Goal: Task Accomplishment & Management: Manage account settings

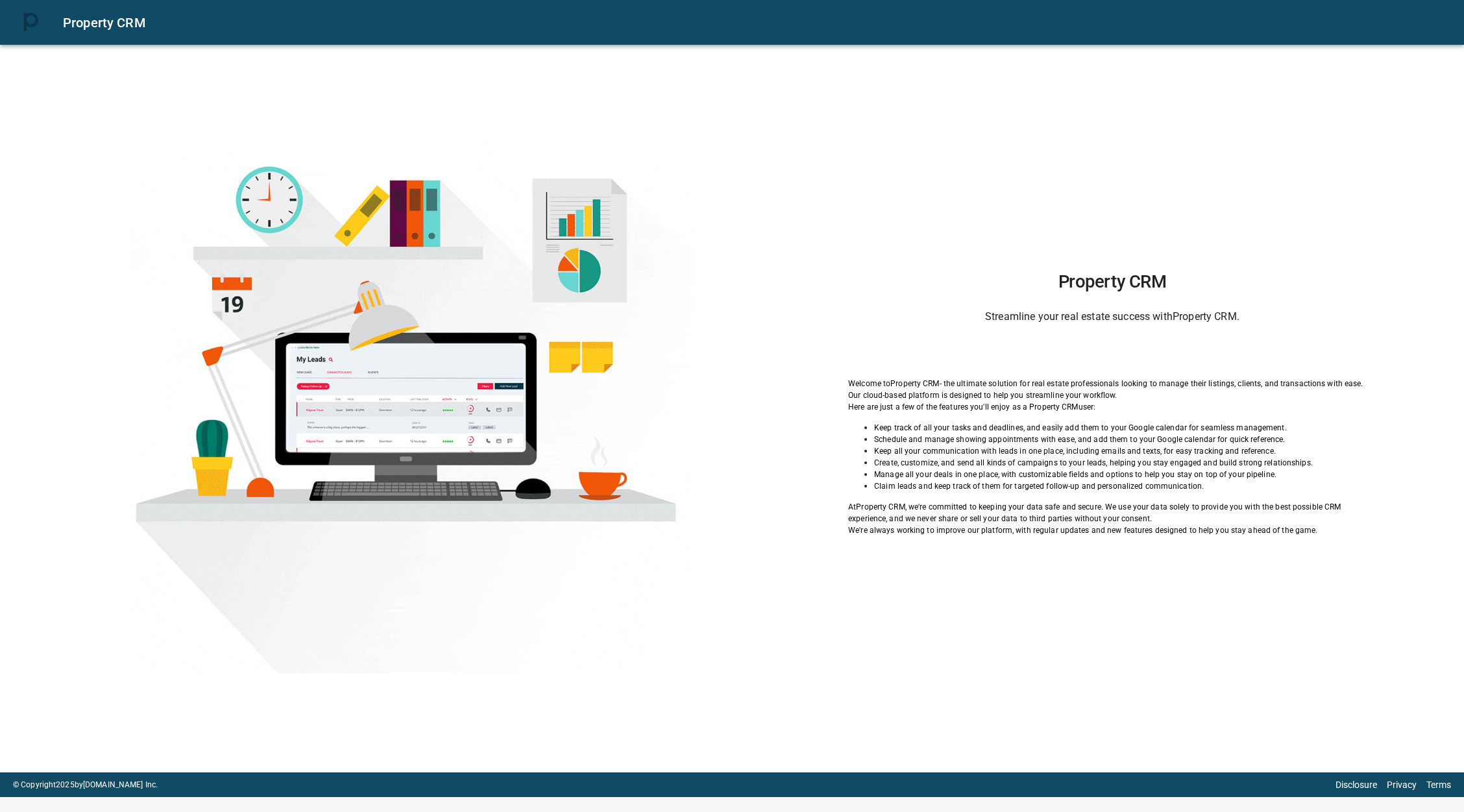
click at [1122, 331] on div "Property CRM Streamline your real estate success with Property CRM . Welcome to…" at bounding box center [1112, 403] width 639 height 265
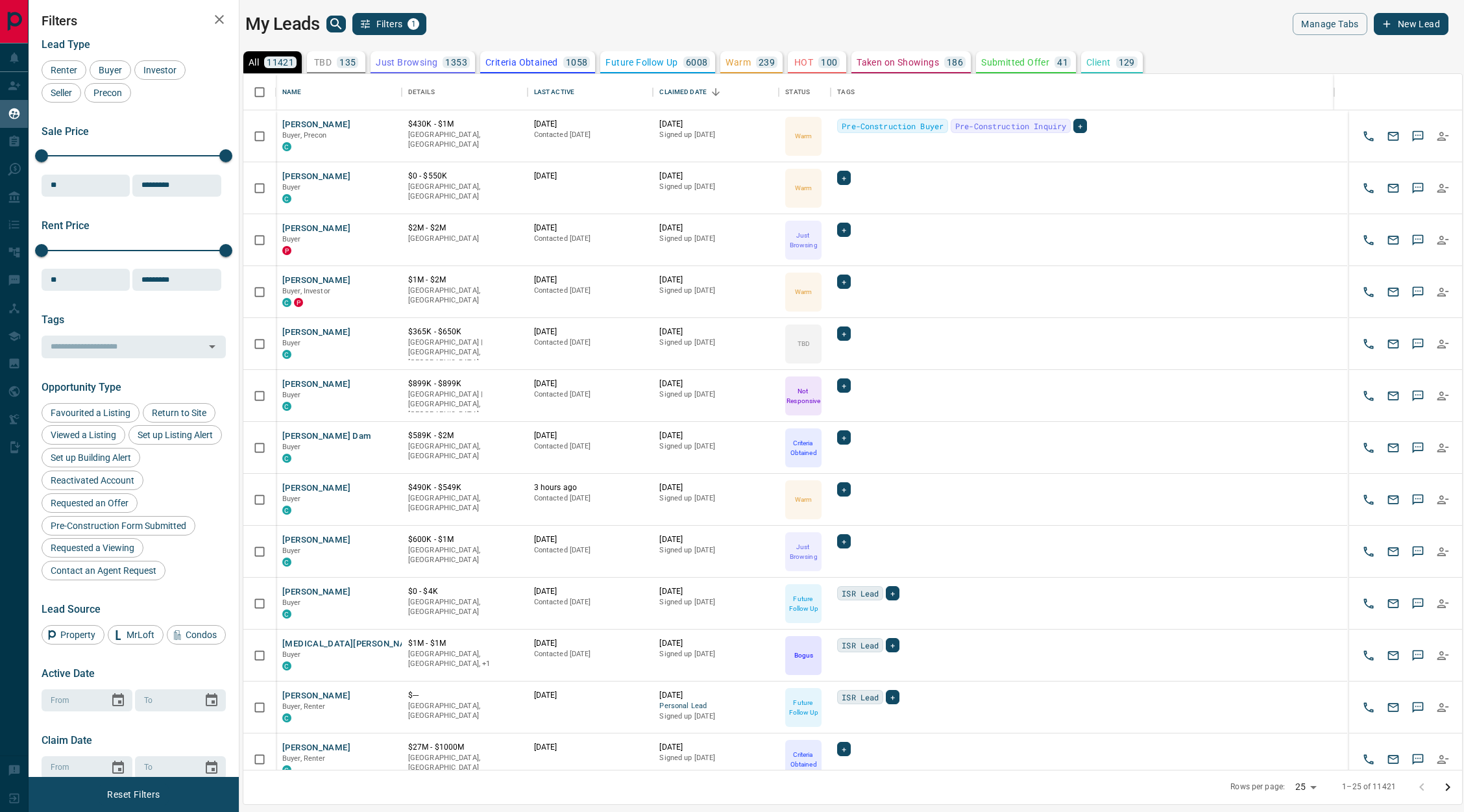
scroll to position [681, 1204]
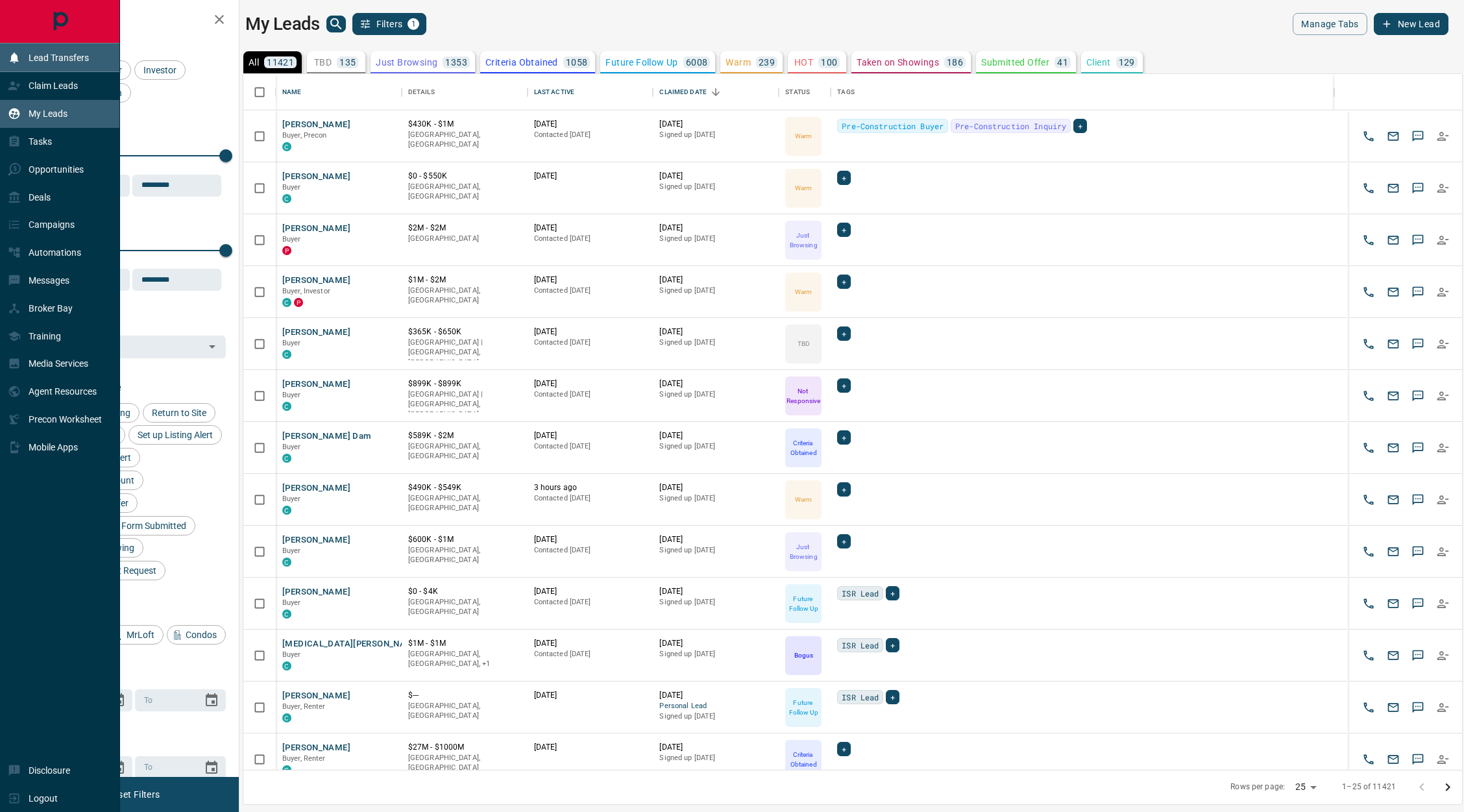
click at [0, 53] on div "Lead Transfers" at bounding box center [60, 57] width 120 height 28
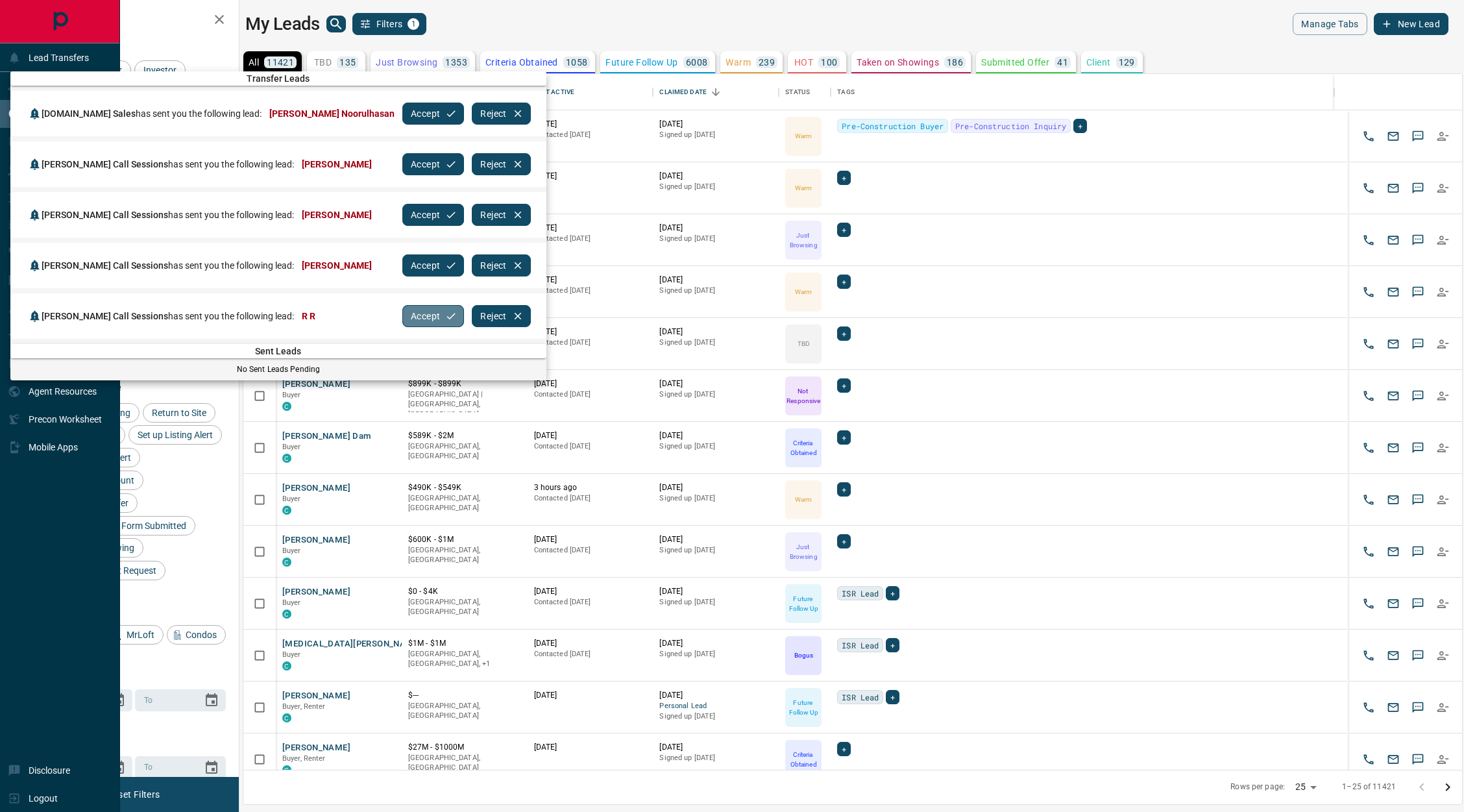
click at [402, 313] on button "Accept" at bounding box center [433, 316] width 61 height 22
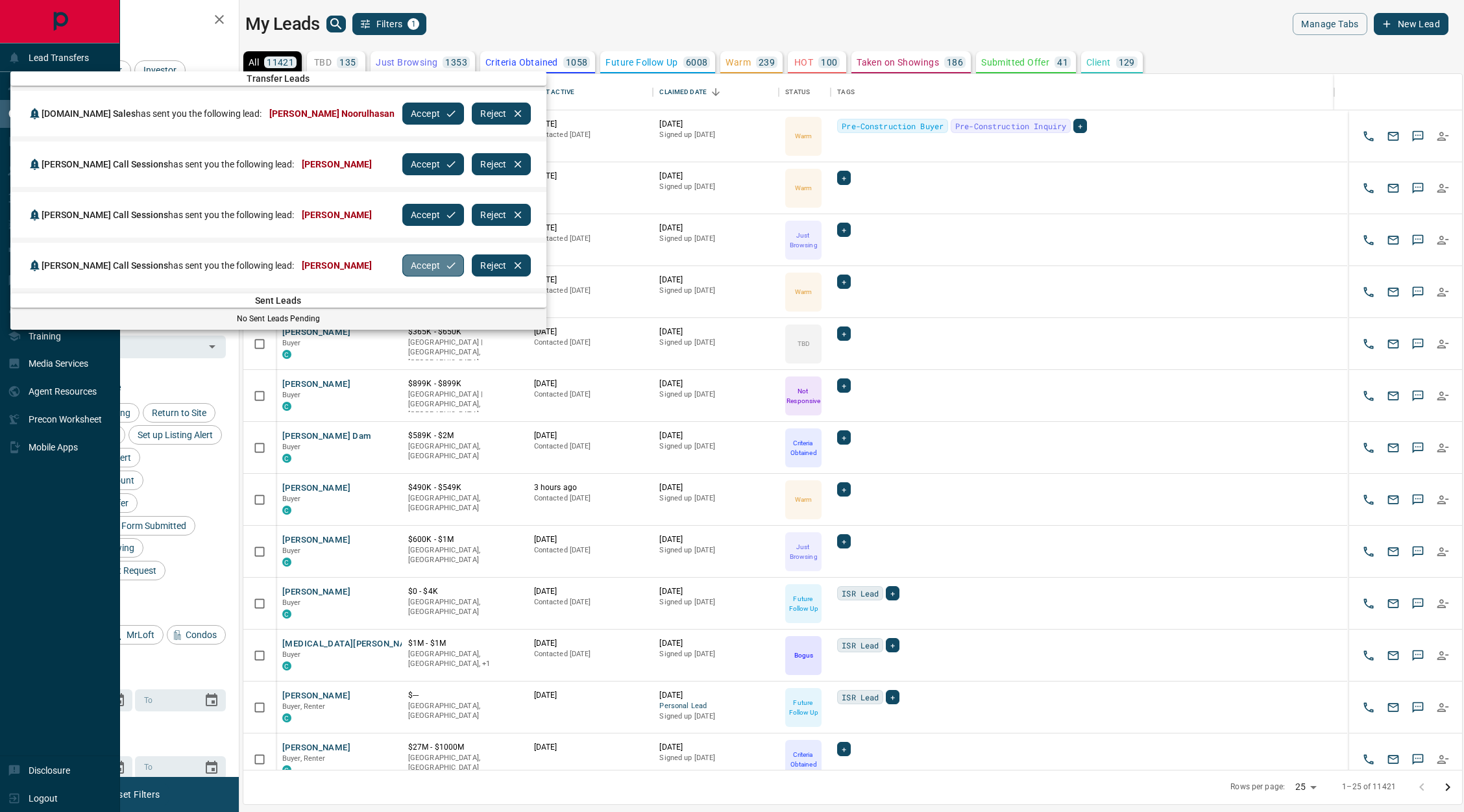
click at [402, 262] on button "Accept" at bounding box center [433, 265] width 61 height 22
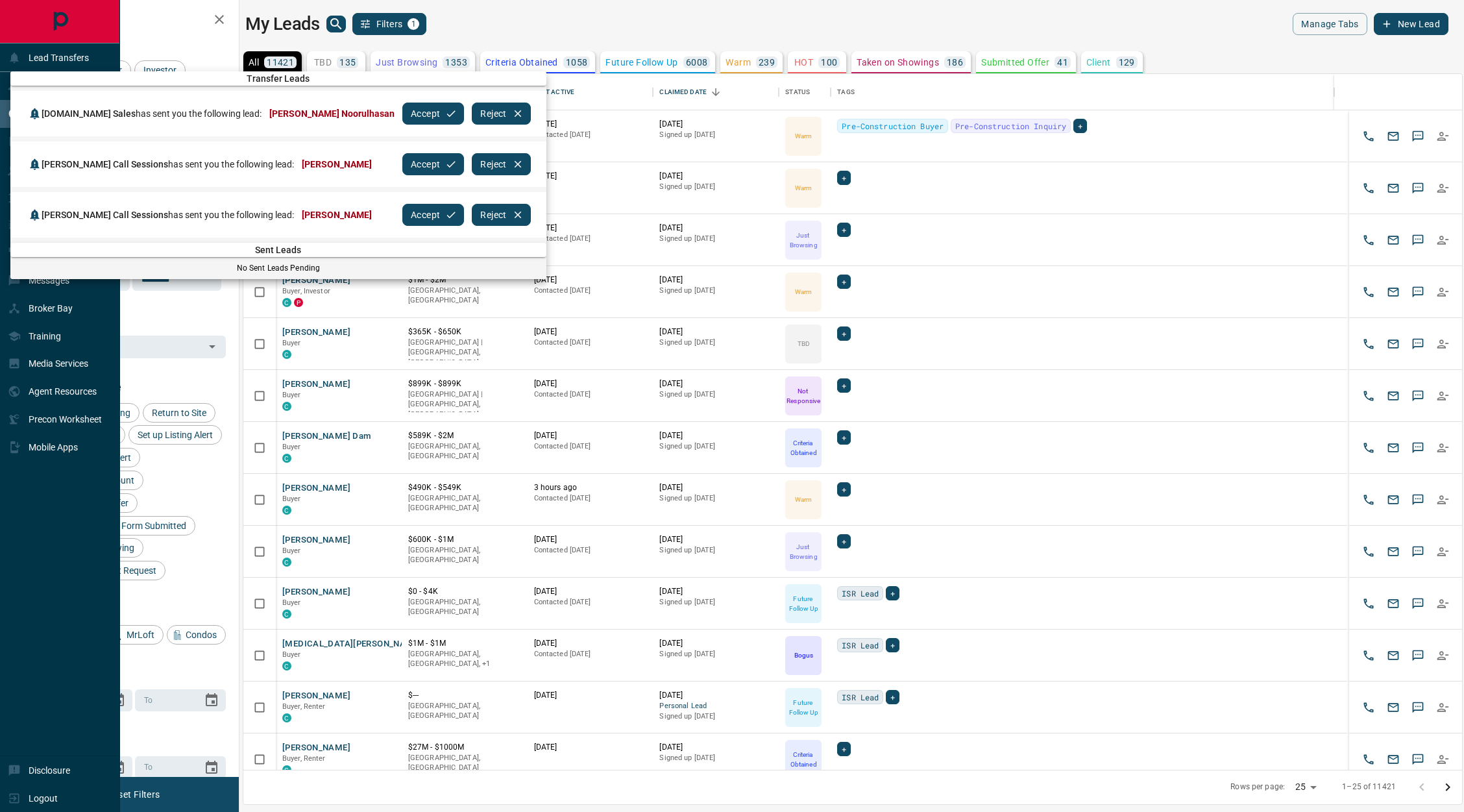
click at [402, 214] on button "Accept" at bounding box center [433, 214] width 61 height 22
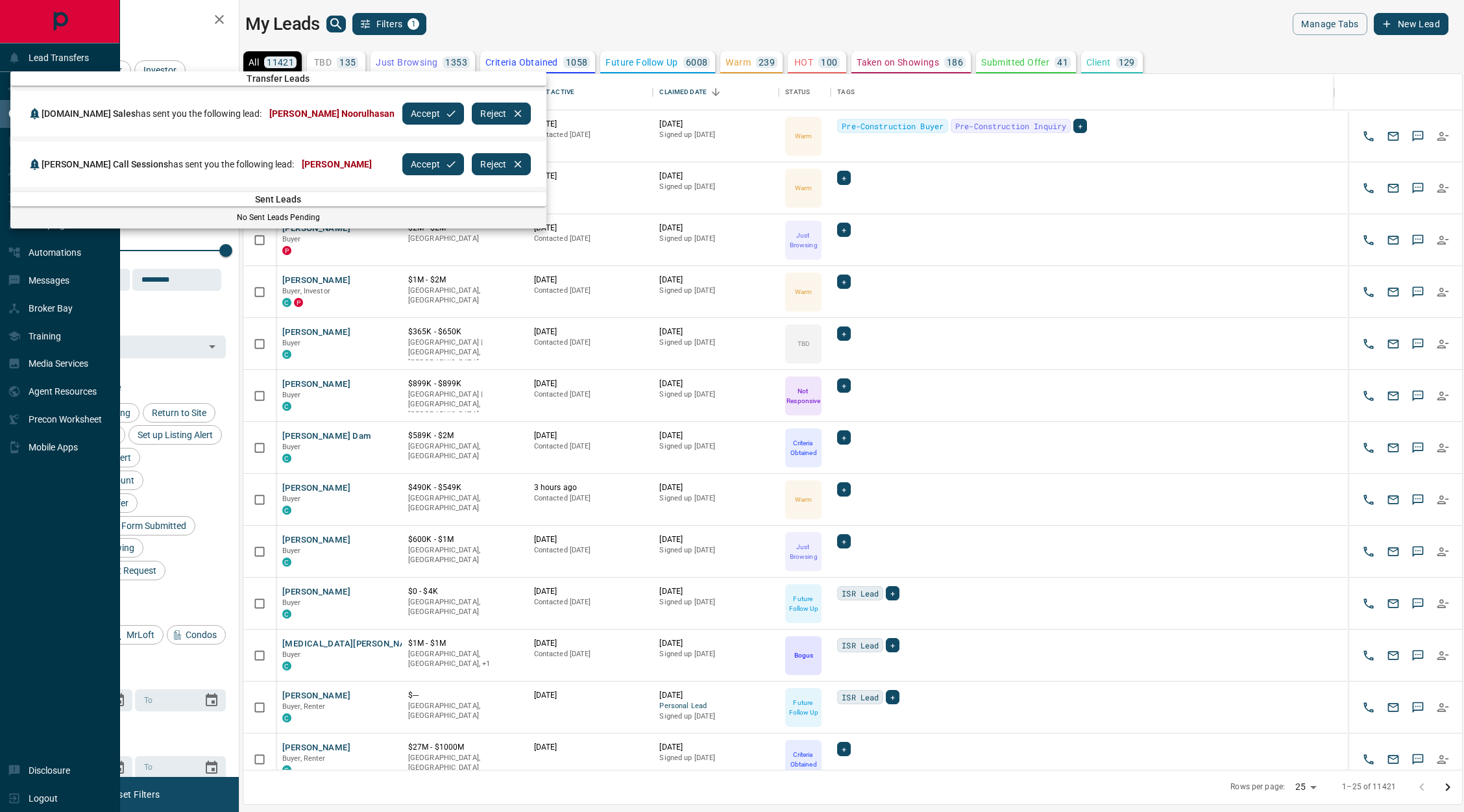
click at [402, 166] on button "Accept" at bounding box center [433, 164] width 61 height 22
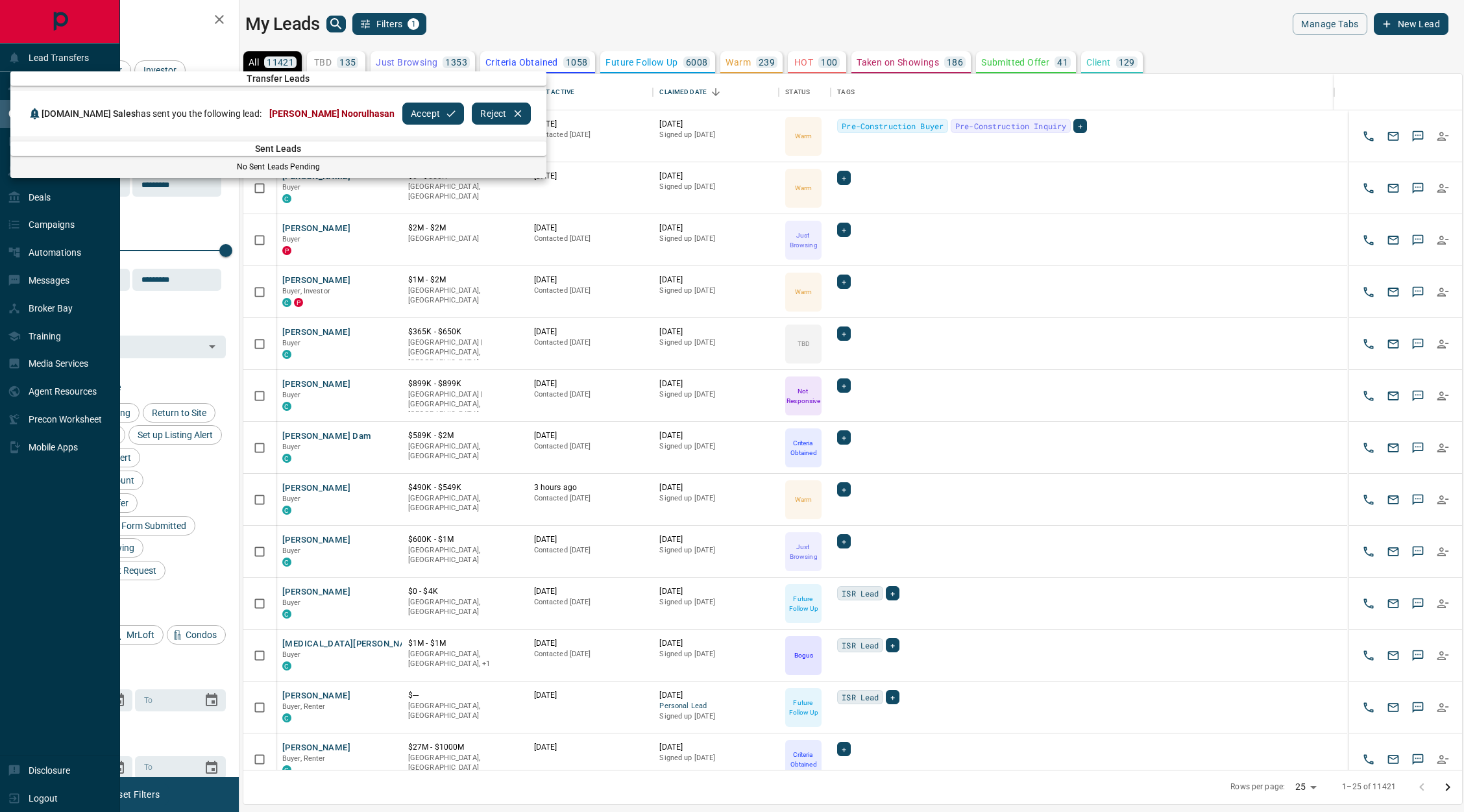
click at [386, 94] on div "[DOMAIN_NAME] Sales has sent you the following lead: [PERSON_NAME] Noorulhasan …" at bounding box center [278, 114] width 536 height 46
click at [402, 104] on button "Accept" at bounding box center [433, 114] width 61 height 22
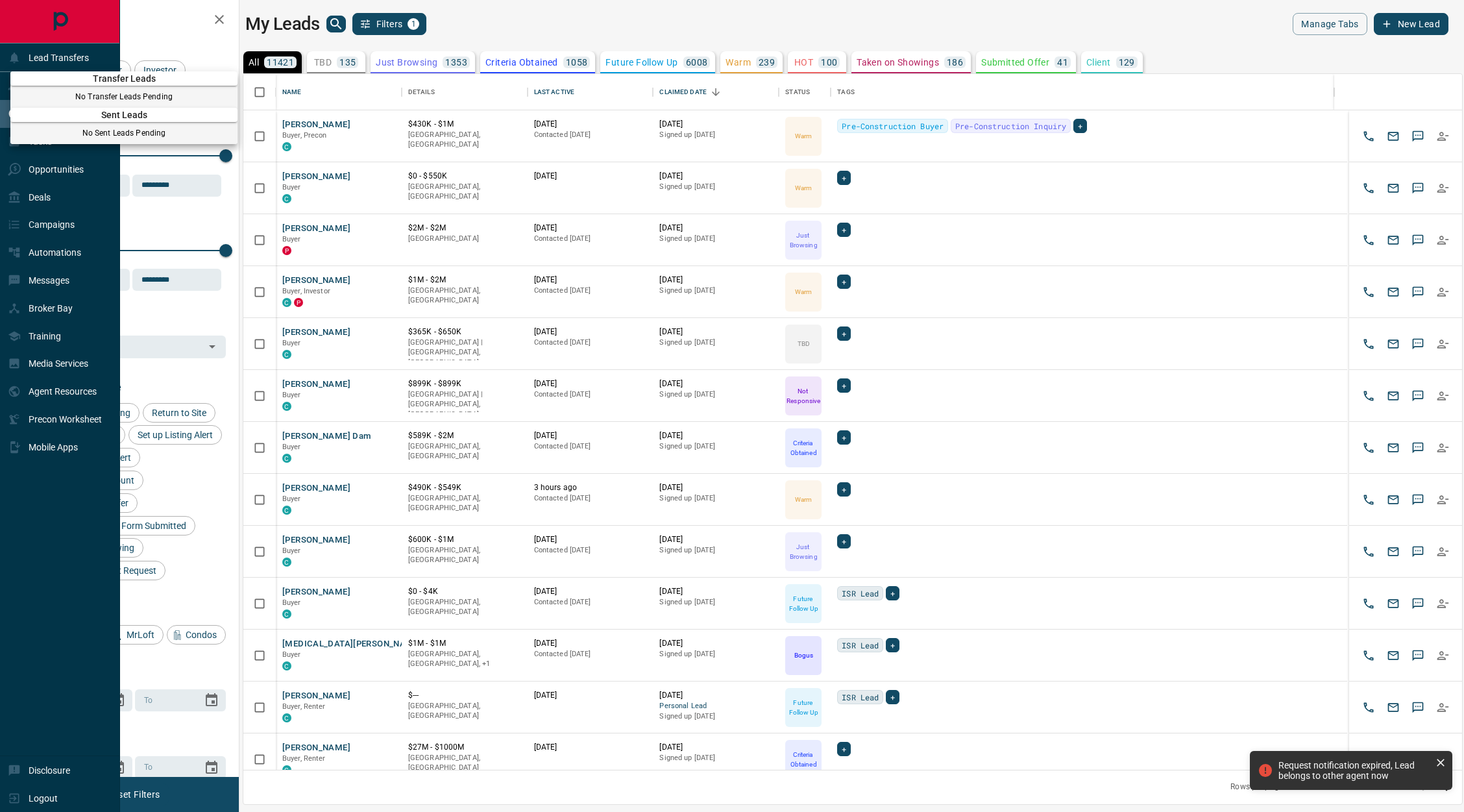
click at [17, 174] on div at bounding box center [732, 406] width 1464 height 812
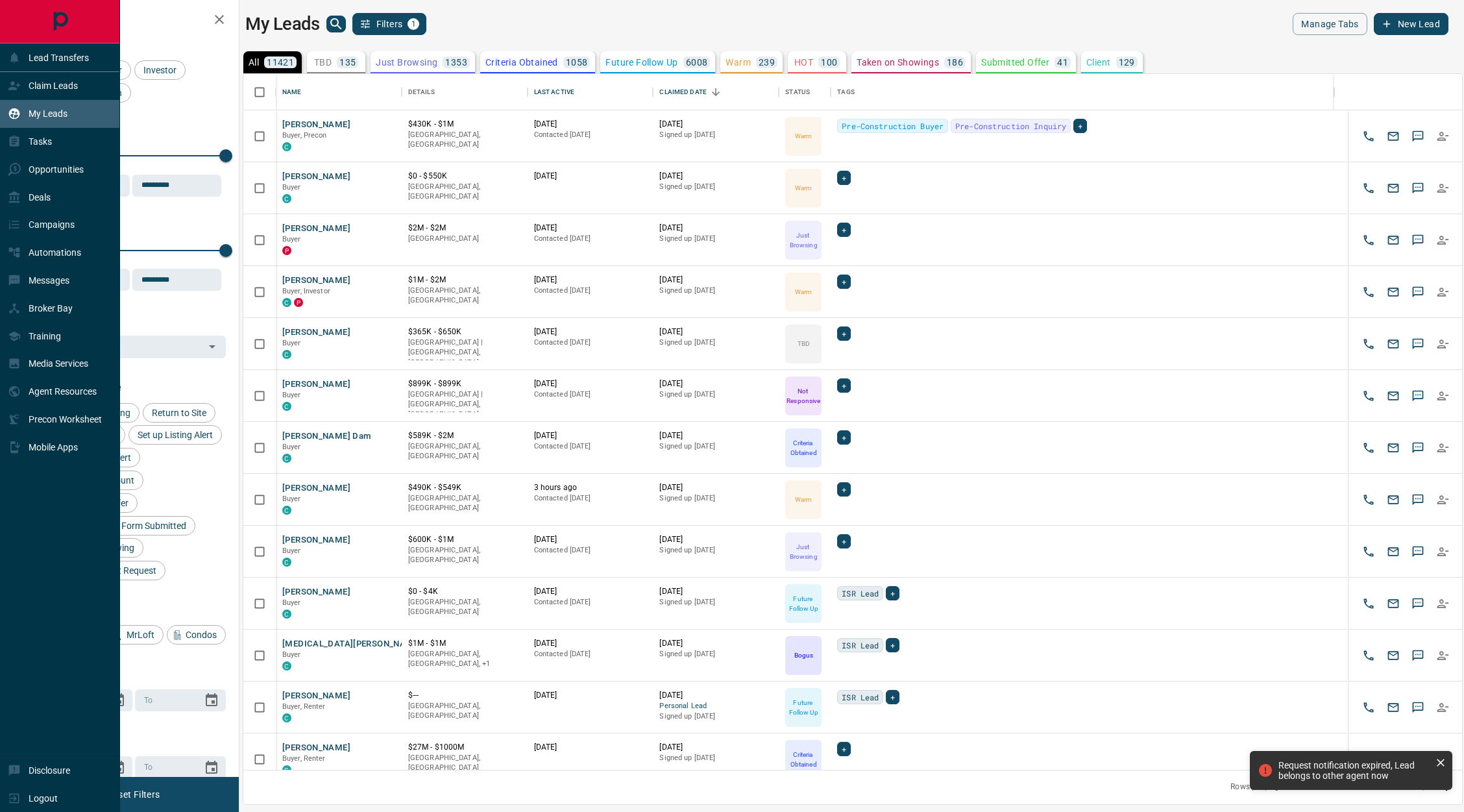
click at [47, 107] on div "My Leads" at bounding box center [38, 113] width 60 height 21
